Goal: Task Accomplishment & Management: Manage account settings

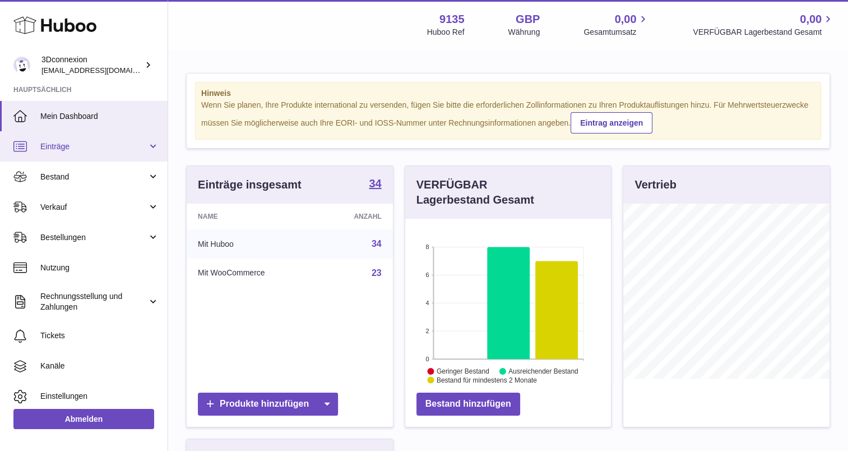
scroll to position [175, 206]
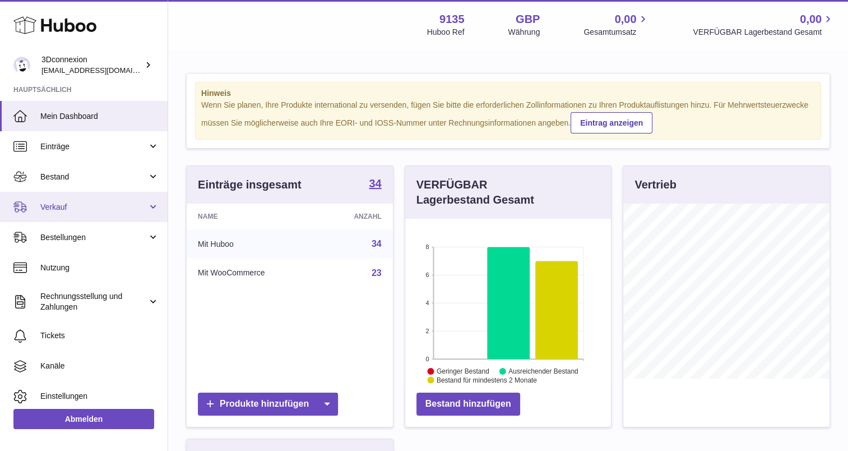
click at [82, 207] on span "Verkauf" at bounding box center [93, 207] width 107 height 11
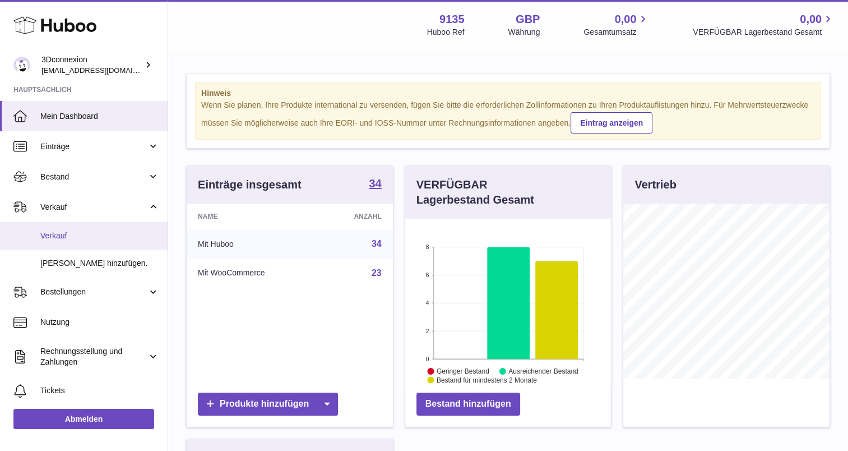
click at [90, 230] on span "Verkauf" at bounding box center [99, 235] width 119 height 11
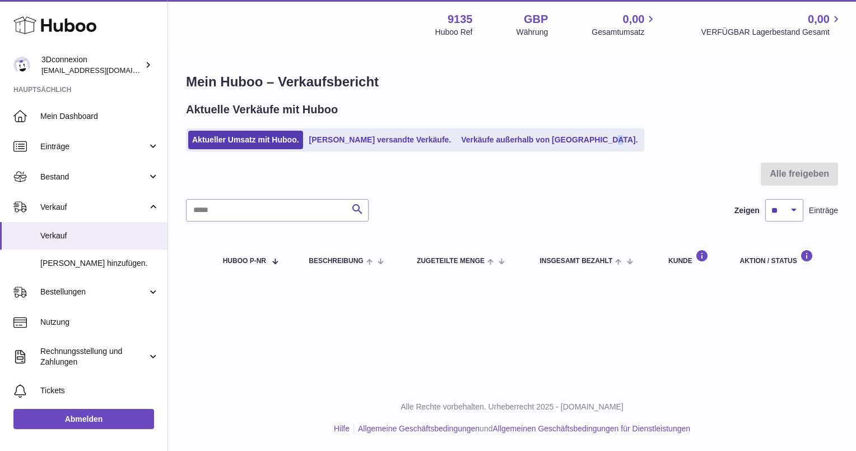
click at [466, 127] on div "Aktuelle Verkäufe mit Huboo Aktueller Umsatz mit Huboo. Von Huboo versandte Ver…" at bounding box center [512, 126] width 652 height 49
drag, startPoint x: 466, startPoint y: 127, endPoint x: 470, endPoint y: 141, distance: 15.0
click at [470, 141] on link "Verkäufe außerhalb von [GEOGRAPHIC_DATA]." at bounding box center [549, 140] width 184 height 18
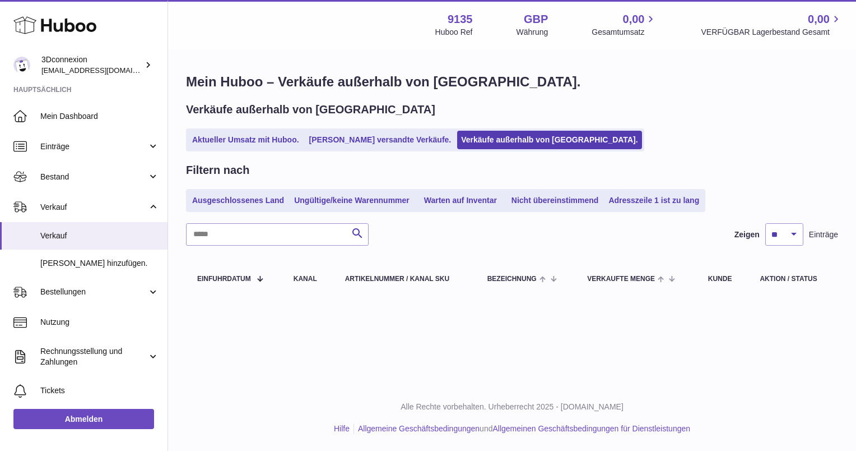
click at [260, 123] on div "Verkäufe außerhalb von Huboo Aktueller Umsatz mit Huboo. Von Huboo versandte Ve…" at bounding box center [512, 126] width 652 height 49
click at [254, 135] on link "Aktueller Umsatz mit Huboo." at bounding box center [245, 140] width 115 height 18
